Goal: Information Seeking & Learning: Learn about a topic

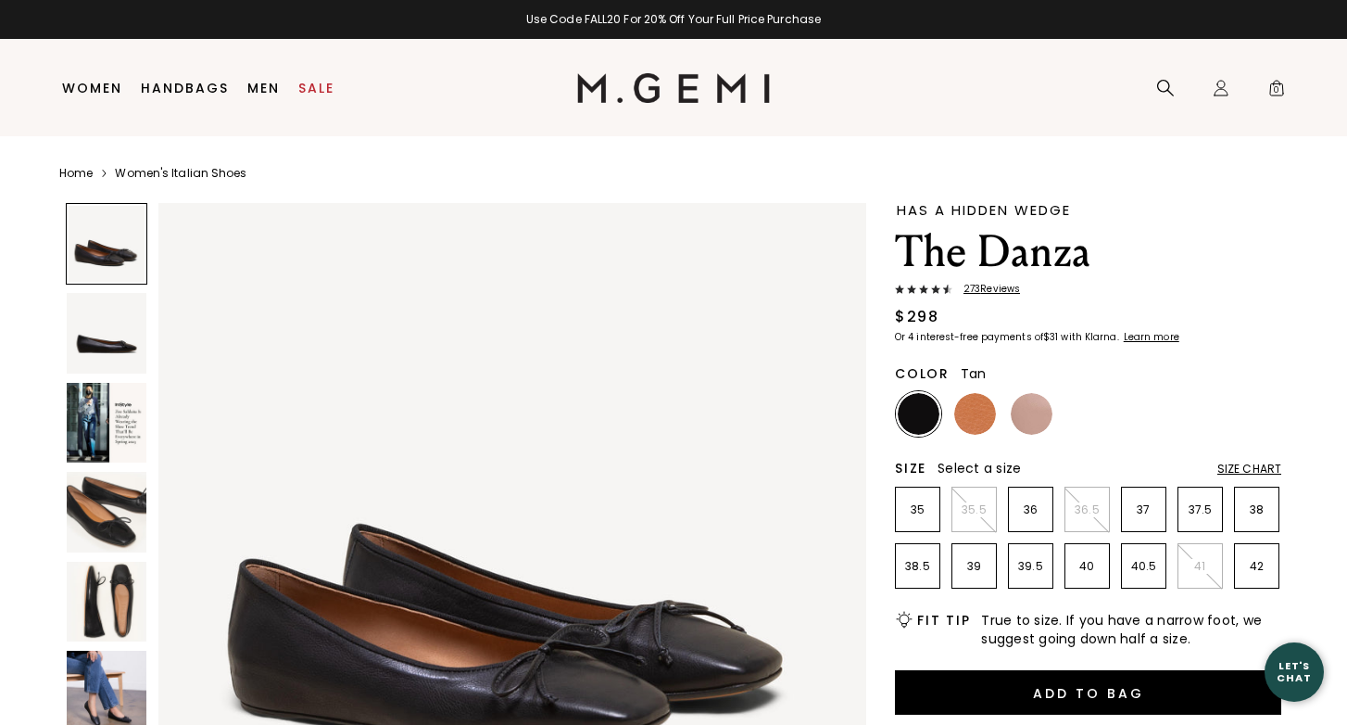
click at [978, 410] on img at bounding box center [975, 414] width 42 height 42
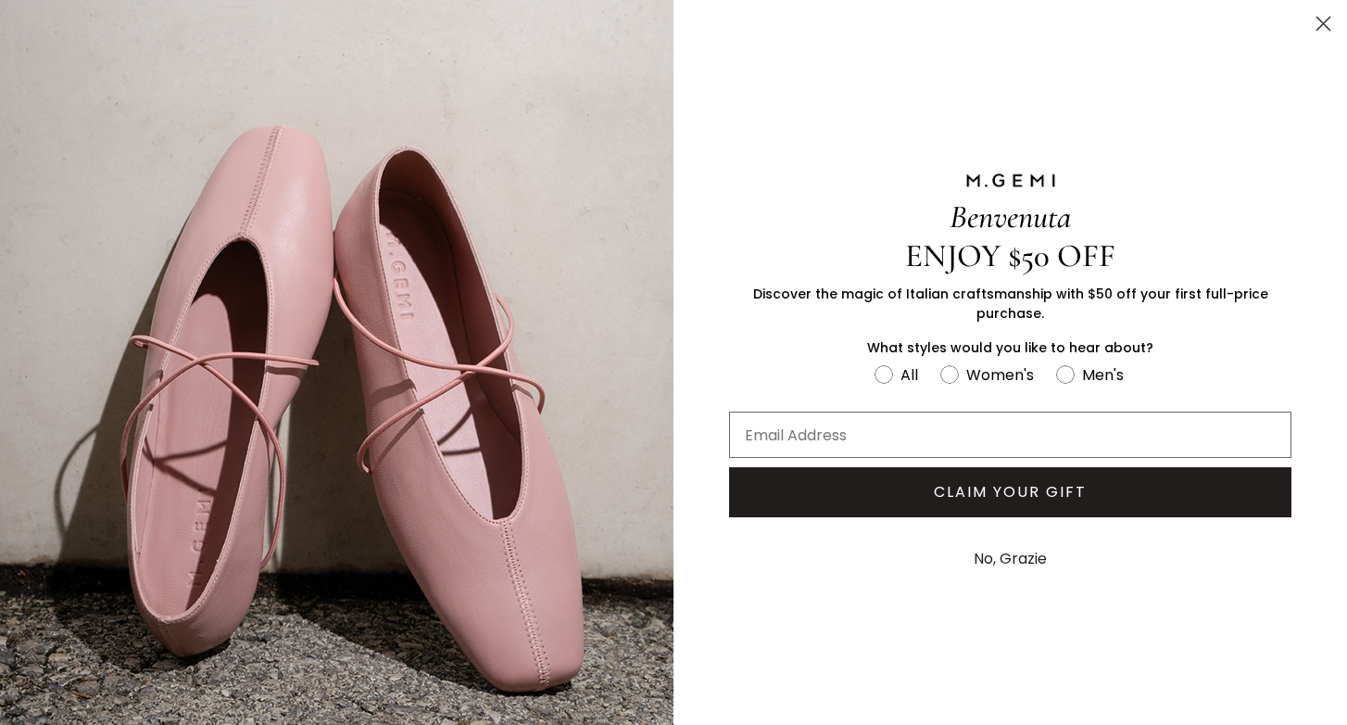
click at [1326, 23] on circle "Close dialog" at bounding box center [1323, 23] width 31 height 31
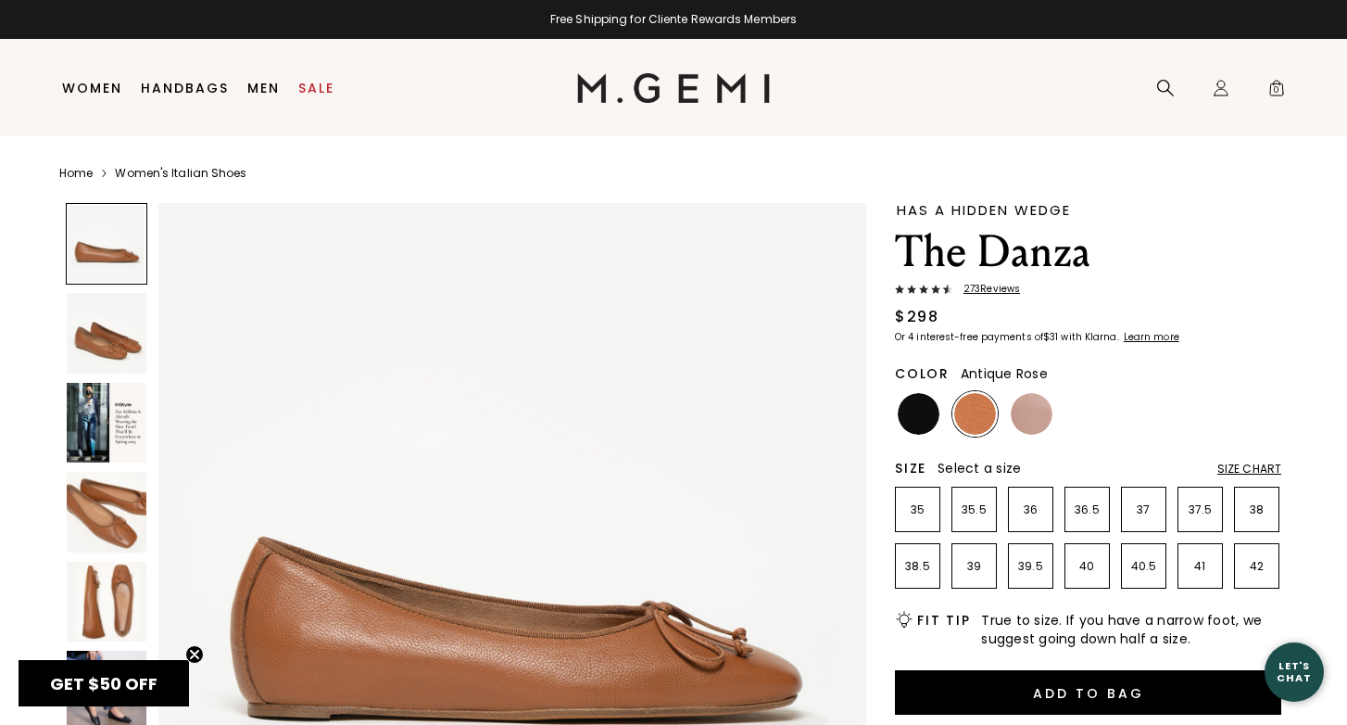
click at [1021, 412] on img at bounding box center [1032, 414] width 42 height 42
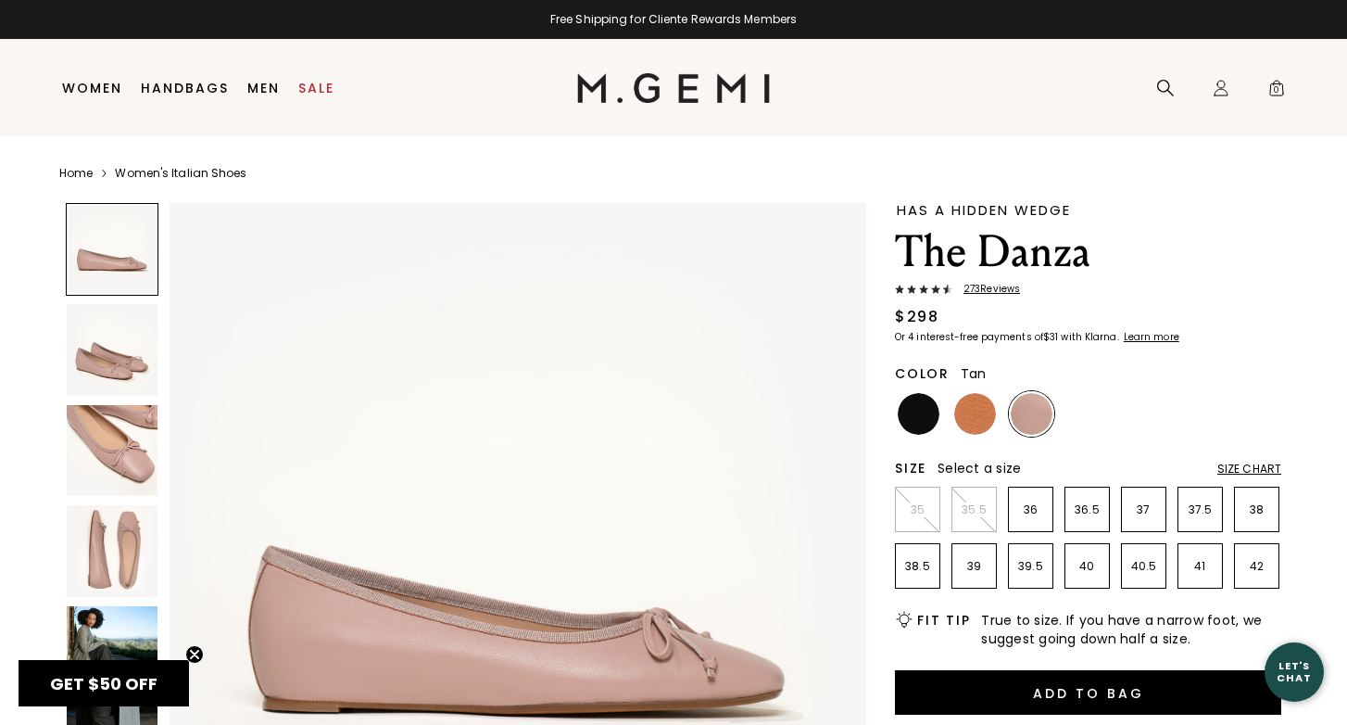
click at [988, 409] on img at bounding box center [975, 414] width 42 height 42
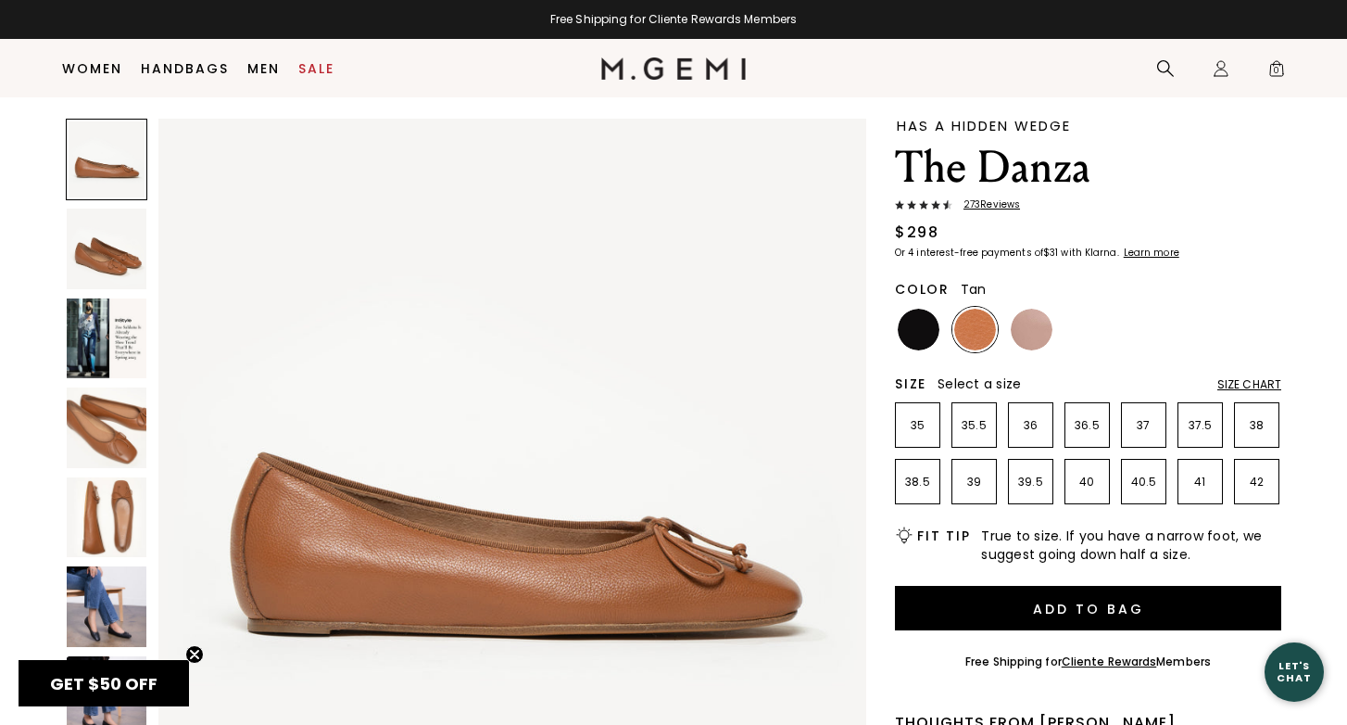
scroll to position [32, 0]
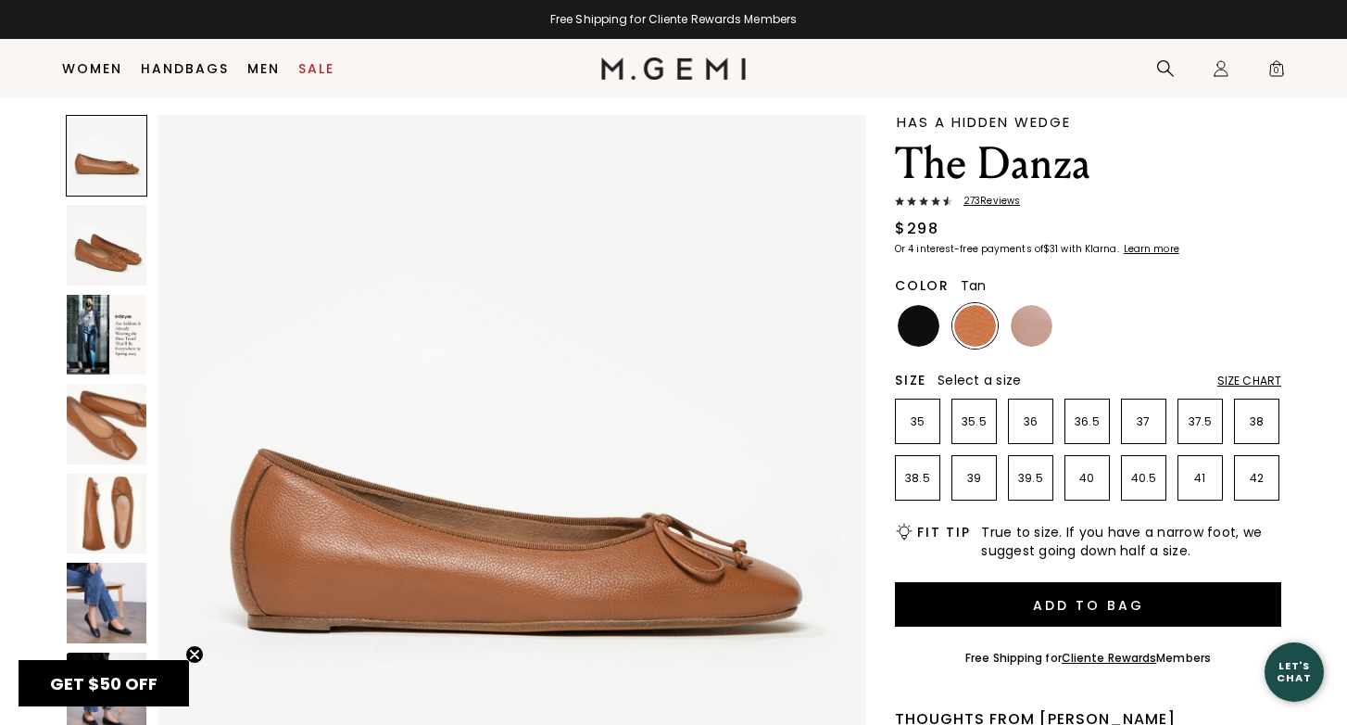
click at [128, 463] on img at bounding box center [107, 424] width 80 height 80
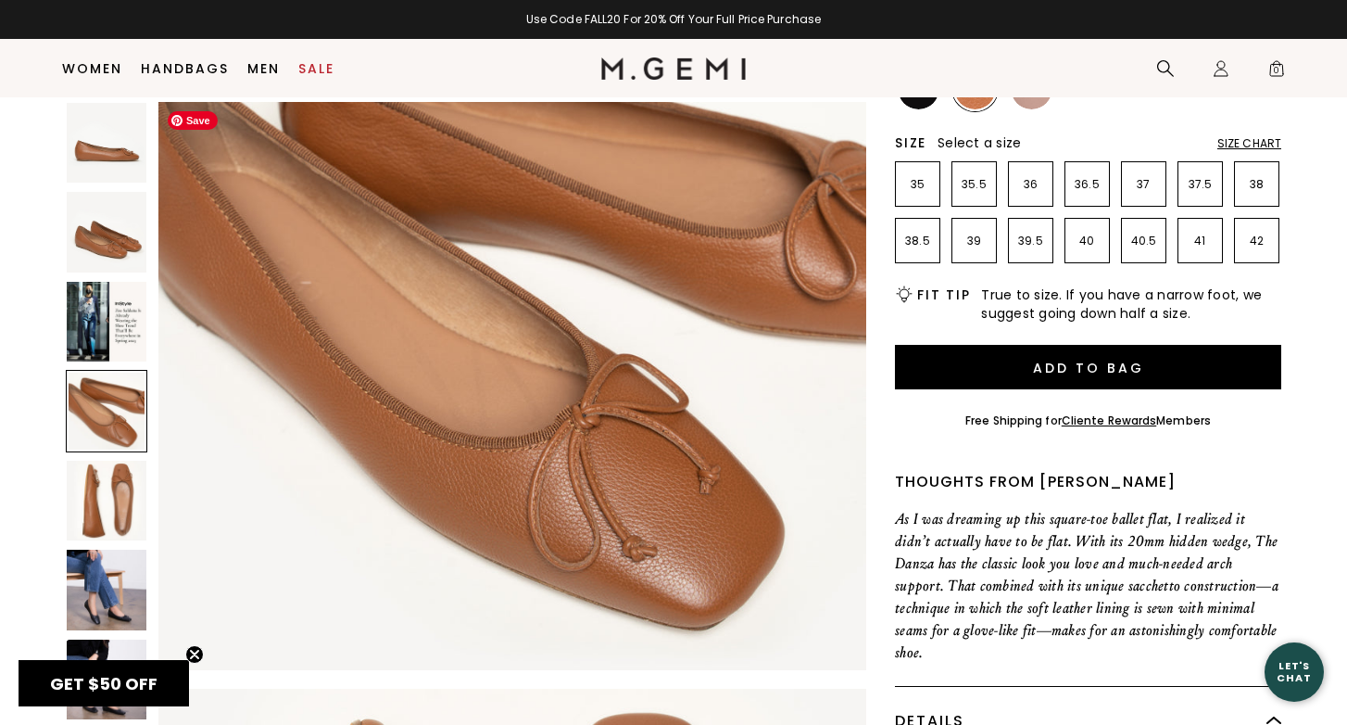
scroll to position [2394, 0]
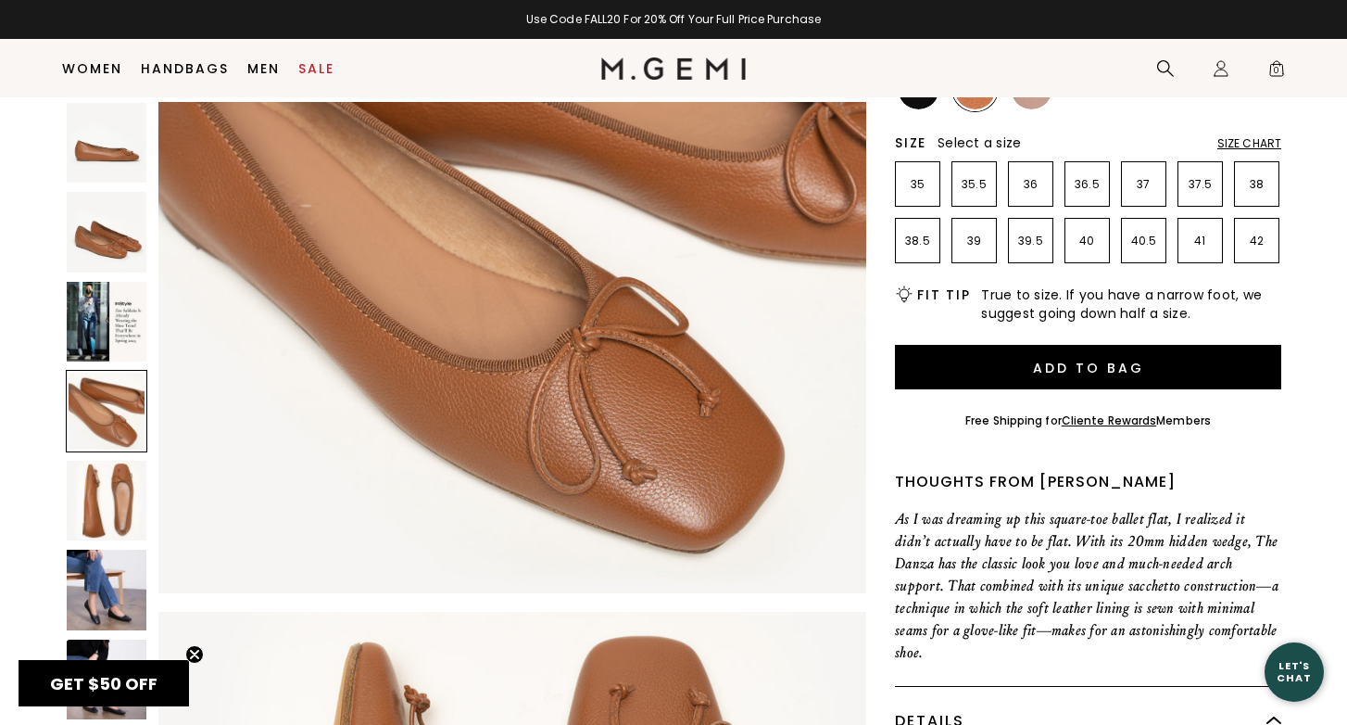
click at [102, 591] on img at bounding box center [107, 589] width 80 height 80
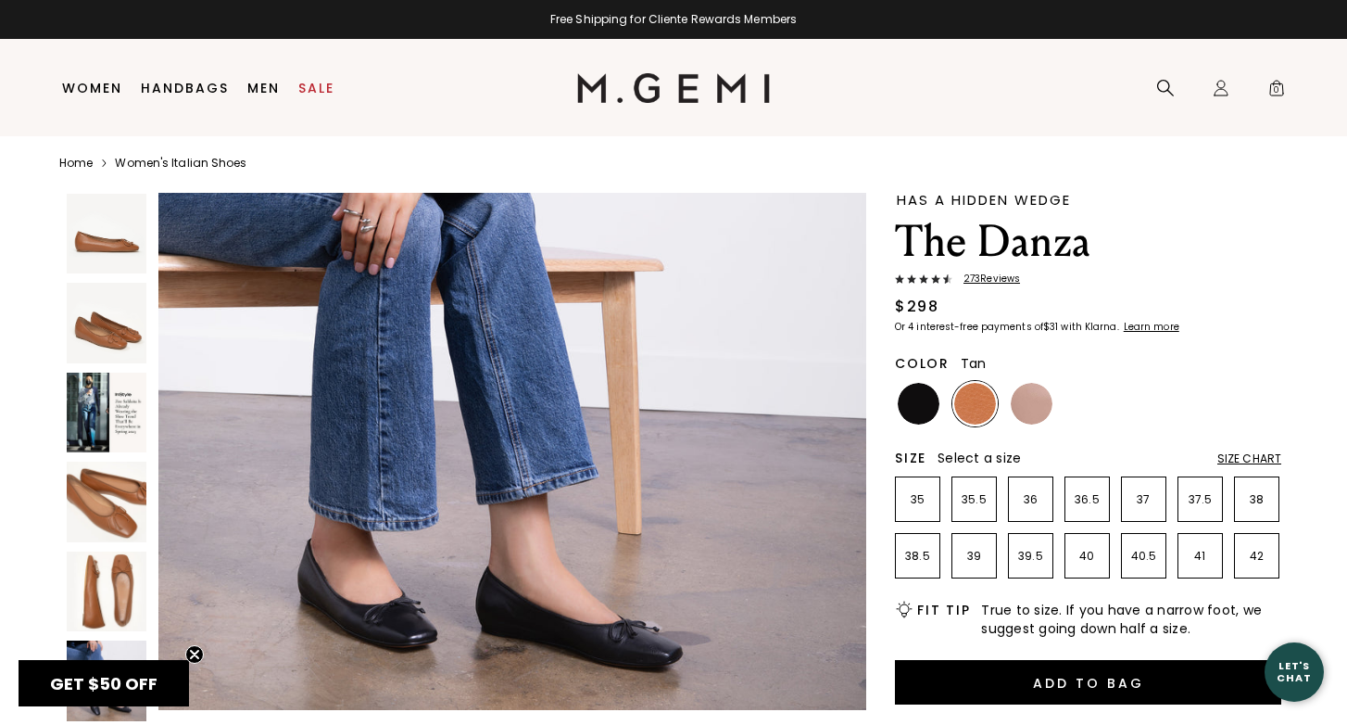
scroll to position [0, 0]
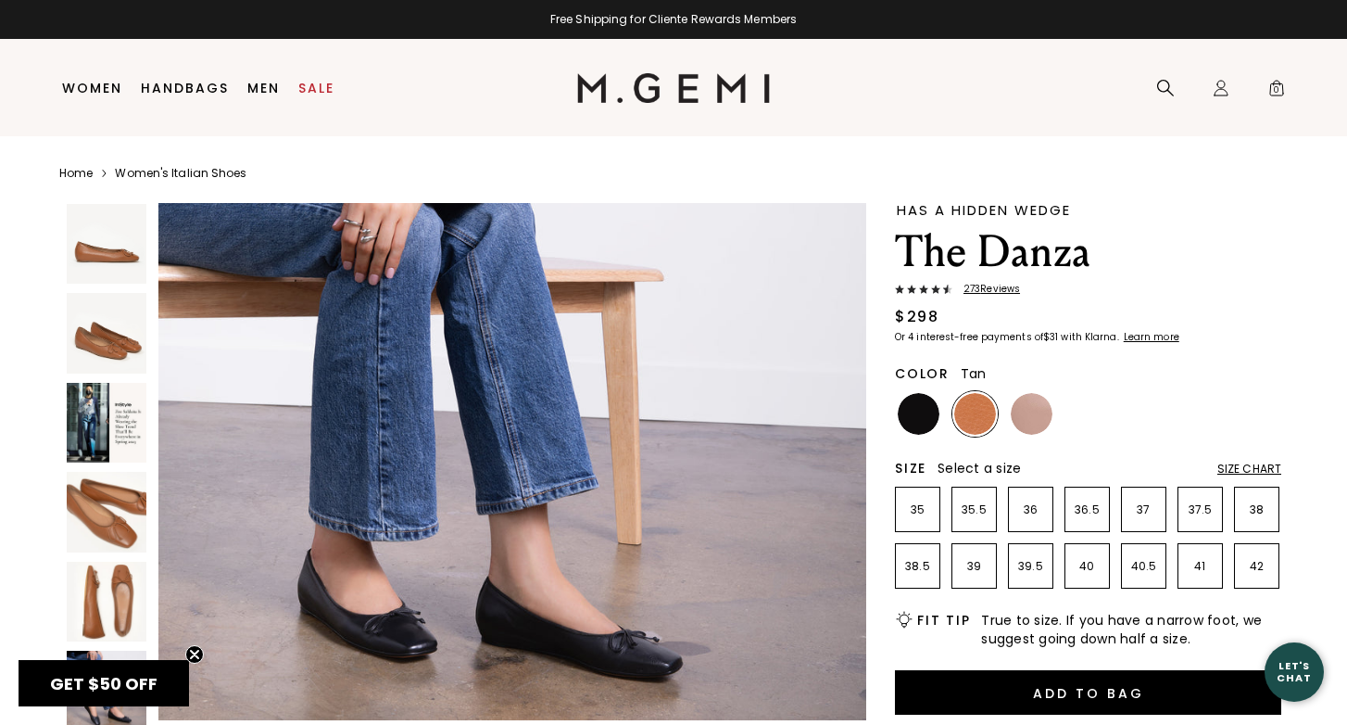
click at [1014, 287] on span "273 Review s" at bounding box center [987, 289] width 68 height 11
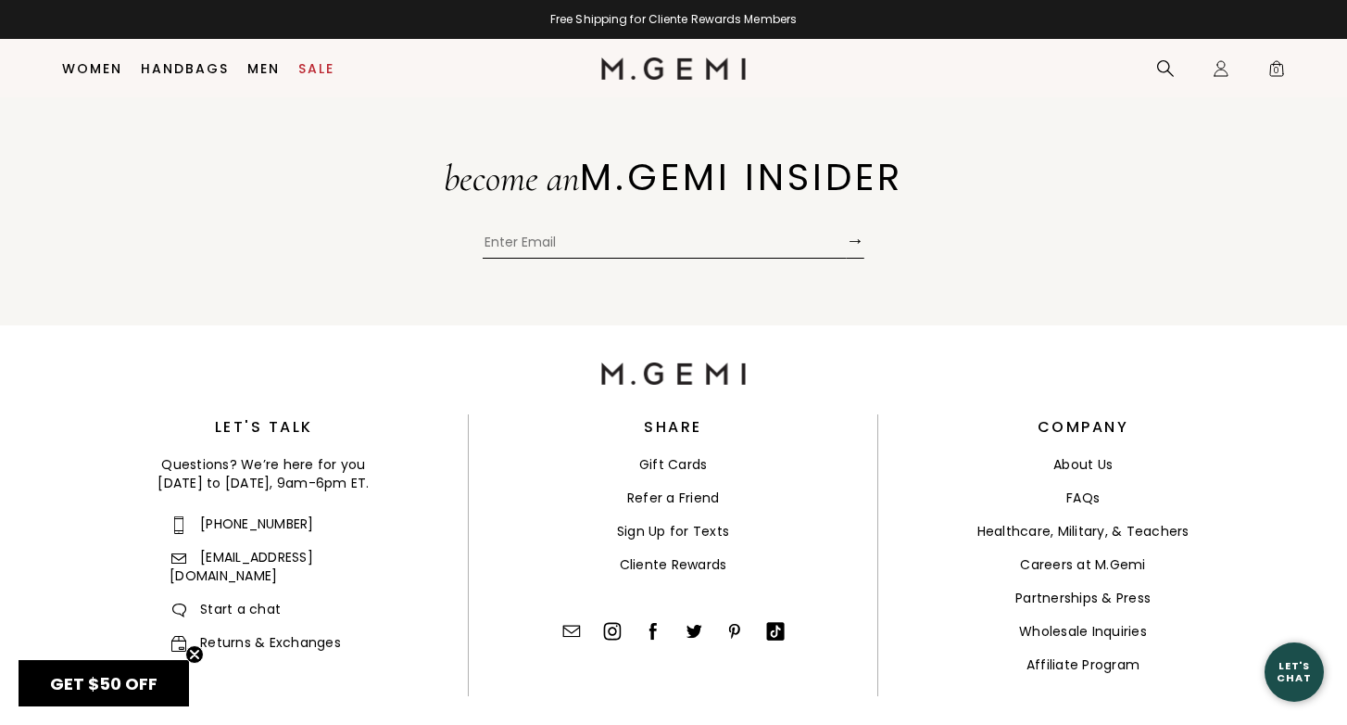
scroll to position [7009, 0]
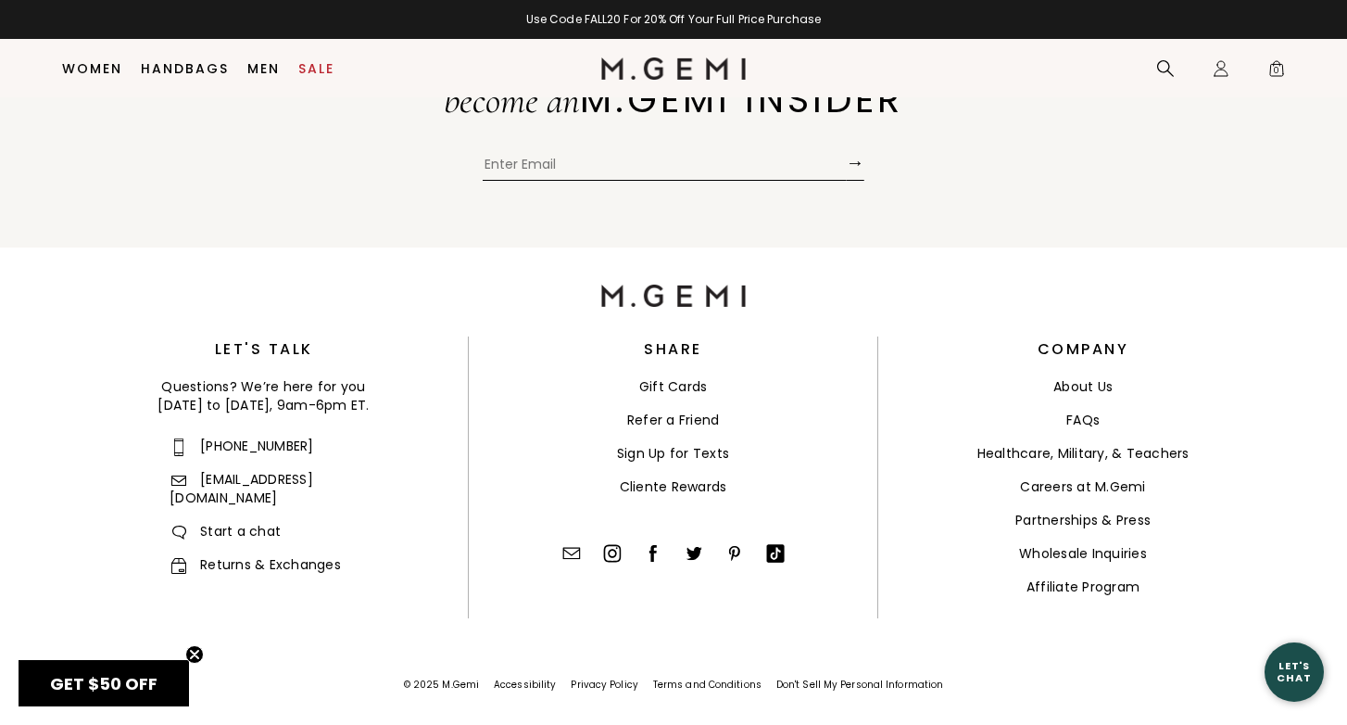
click at [1076, 429] on link "FAQs" at bounding box center [1083, 419] width 33 height 19
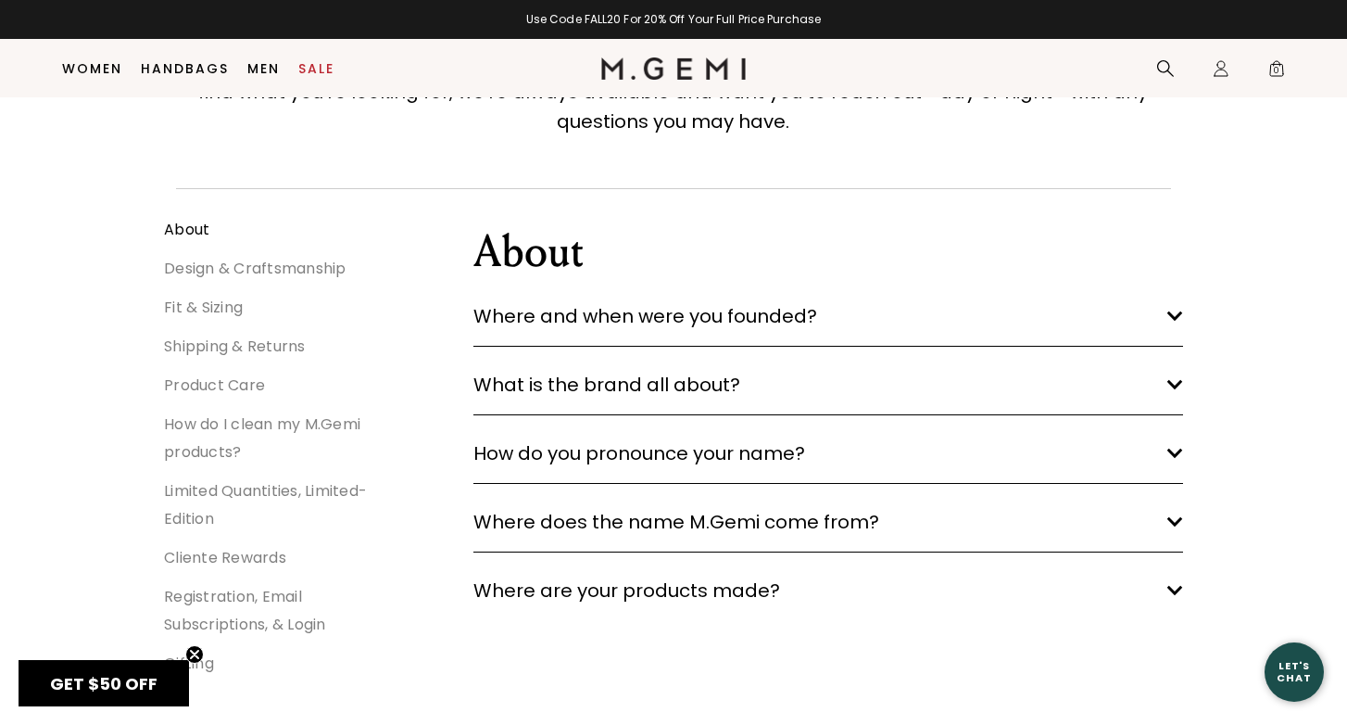
scroll to position [171, 0]
